Goal: Obtain resource: Obtain resource

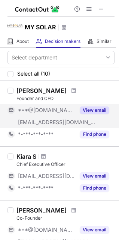
click at [98, 108] on button "View email" at bounding box center [95, 110] width 30 height 8
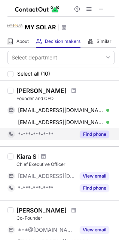
click at [93, 132] on button "Find phone" at bounding box center [95, 134] width 30 height 8
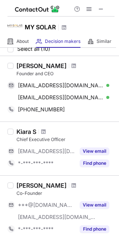
scroll to position [38, 0]
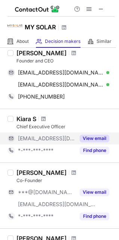
click at [97, 139] on button "View email" at bounding box center [95, 138] width 30 height 8
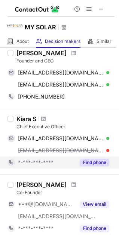
click at [97, 161] on button "Find phone" at bounding box center [95, 162] width 30 height 8
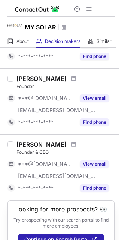
scroll to position [488, 0]
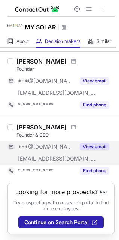
click at [94, 145] on button "View email" at bounding box center [95, 147] width 30 height 8
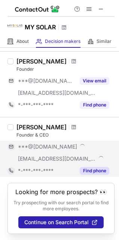
scroll to position [476, 0]
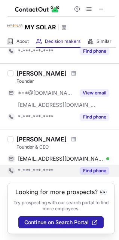
click at [93, 167] on button "Find phone" at bounding box center [95, 171] width 30 height 8
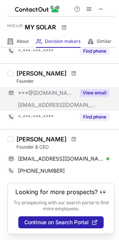
click at [93, 94] on button "View email" at bounding box center [95, 93] width 30 height 8
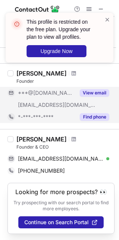
click at [96, 114] on button "Find phone" at bounding box center [95, 117] width 30 height 8
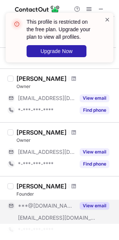
click at [106, 19] on span at bounding box center [108, 20] width 6 height 8
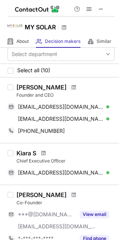
scroll to position [0, 0]
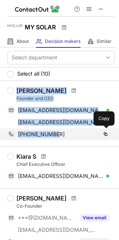
drag, startPoint x: 15, startPoint y: 89, endPoint x: 84, endPoint y: 131, distance: 80.4
click at [85, 132] on div "[PERSON_NAME] Founder and CEO [EMAIL_ADDRESS][DOMAIN_NAME] Verified Send email …" at bounding box center [64, 113] width 101 height 53
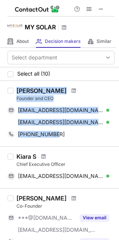
copy div "[PERSON_NAME] Founder and CEO [EMAIL_ADDRESS][DOMAIN_NAME] Verified Send email …"
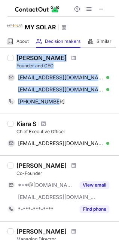
scroll to position [75, 0]
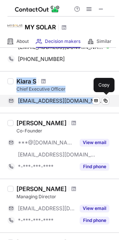
drag, startPoint x: 17, startPoint y: 80, endPoint x: 82, endPoint y: 101, distance: 68.4
click at [82, 101] on div "[PERSON_NAME] S Chief Executive Officer [EMAIL_ADDRESS][DOMAIN_NAME] Verified S…" at bounding box center [64, 91] width 101 height 29
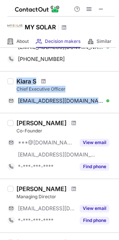
copy div "[PERSON_NAME] S Chief Executive Officer [EMAIL_ADDRESS][DOMAIN_NAME]"
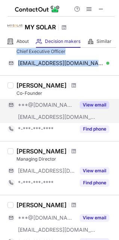
click at [87, 102] on button "View email" at bounding box center [95, 105] width 30 height 8
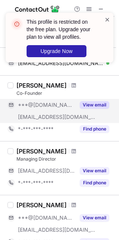
click at [108, 17] on span at bounding box center [108, 20] width 6 height 8
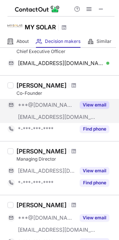
scroll to position [150, 0]
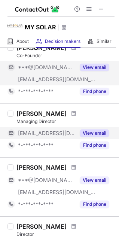
click at [92, 128] on div "View email" at bounding box center [92, 133] width 34 height 12
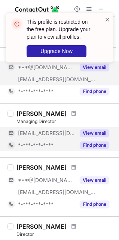
scroll to position [300, 0]
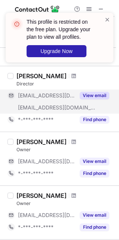
click at [93, 97] on button "View email" at bounding box center [95, 96] width 30 height 8
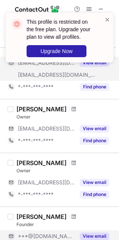
scroll to position [376, 0]
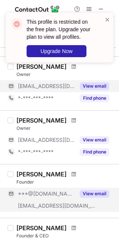
click at [92, 87] on button "View email" at bounding box center [95, 86] width 30 height 8
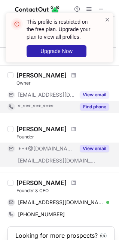
scroll to position [464, 0]
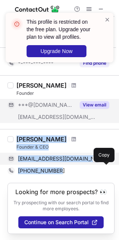
drag, startPoint x: 17, startPoint y: 139, endPoint x: 71, endPoint y: 155, distance: 56.3
click at [78, 166] on div "[PERSON_NAME] Founder & CEO [EMAIL_ADDRESS][DOMAIN_NAME] Verified Send email Co…" at bounding box center [64, 155] width 101 height 41
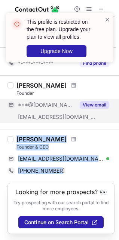
copy div "[PERSON_NAME] Founder & CEO [EMAIL_ADDRESS][DOMAIN_NAME] Verified Send email Co…"
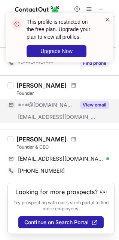
click at [108, 19] on span at bounding box center [108, 20] width 6 height 8
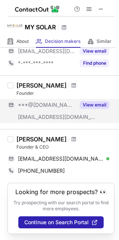
click at [102, 9] on div "This profile is restricted on the free plan. Upgrade your plan to view all prof…" at bounding box center [60, 40] width 120 height 71
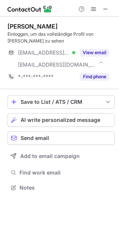
scroll to position [182, 119]
drag, startPoint x: 106, startPoint y: 7, endPoint x: 83, endPoint y: 8, distance: 22.5
click at [106, 8] on span at bounding box center [106, 9] width 6 height 6
